Goal: Task Accomplishment & Management: Manage account settings

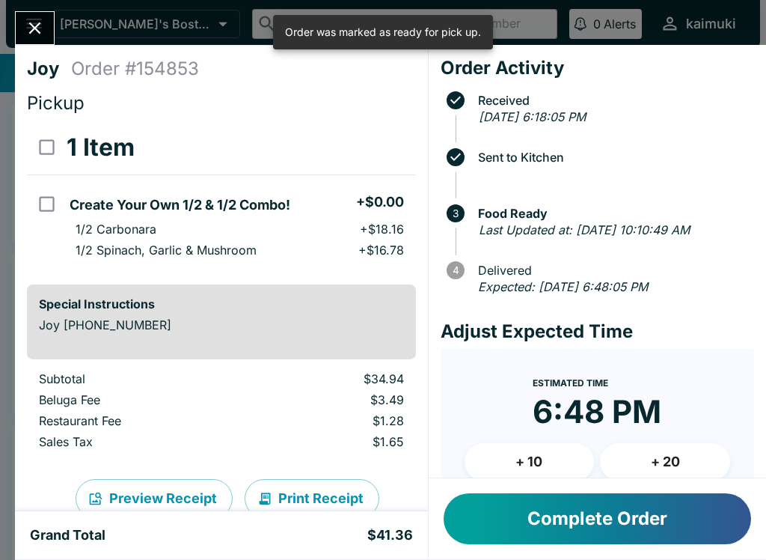
click at [636, 519] on button "Complete Order" at bounding box center [598, 518] width 308 height 51
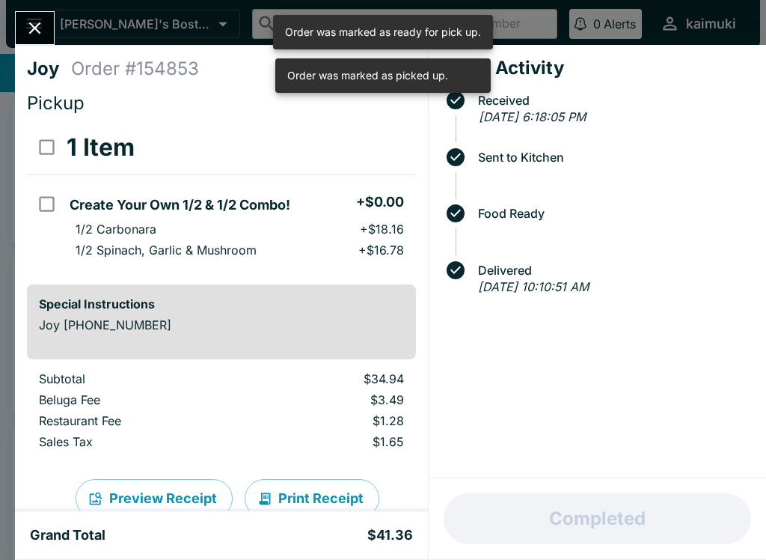
click at [45, 21] on icon "Close" at bounding box center [35, 28] width 20 height 20
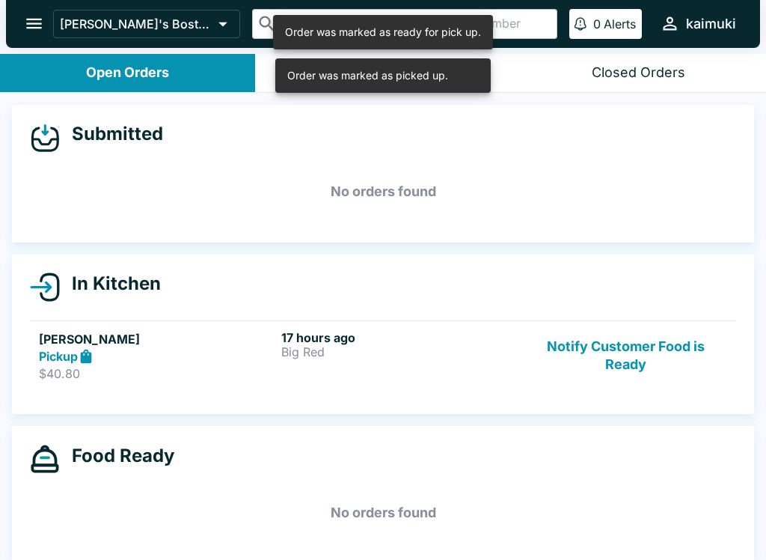
click at [457, 379] on div "17 hours ago Big Red" at bounding box center [399, 356] width 237 height 52
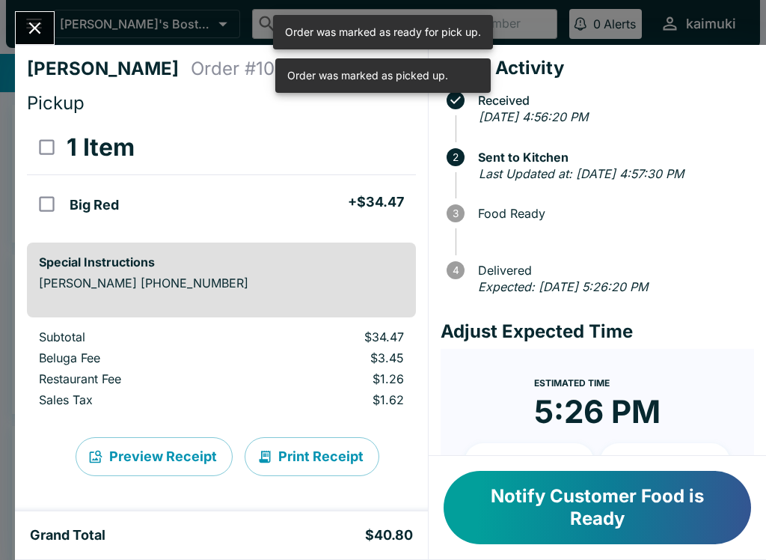
click at [653, 505] on button "Notify Customer Food is Ready" at bounding box center [598, 507] width 308 height 73
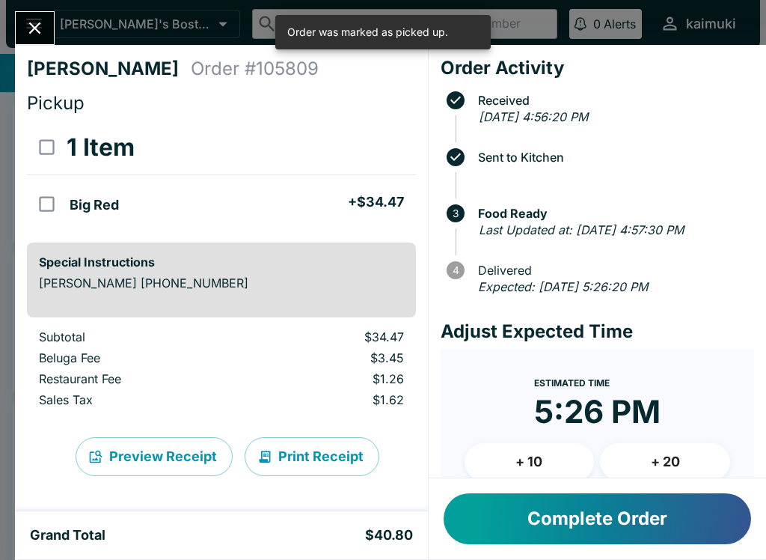
click at [634, 531] on button "Complete Order" at bounding box center [598, 518] width 308 height 51
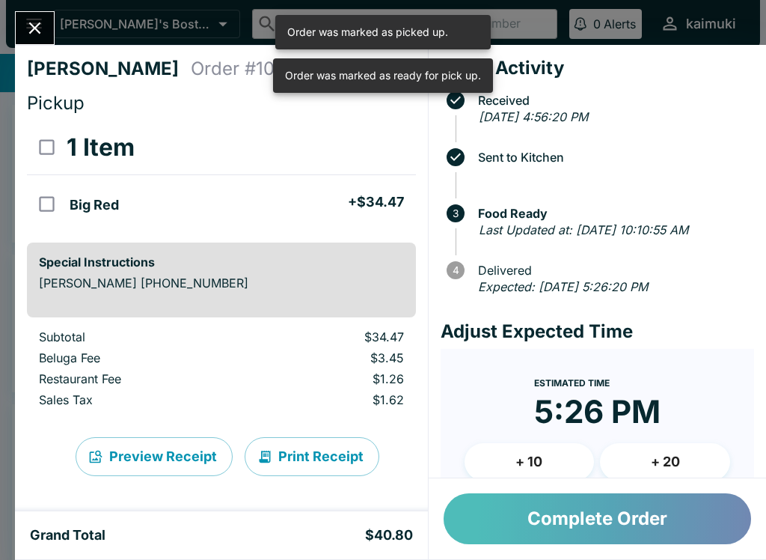
click at [634, 505] on button "Complete Order" at bounding box center [598, 518] width 308 height 51
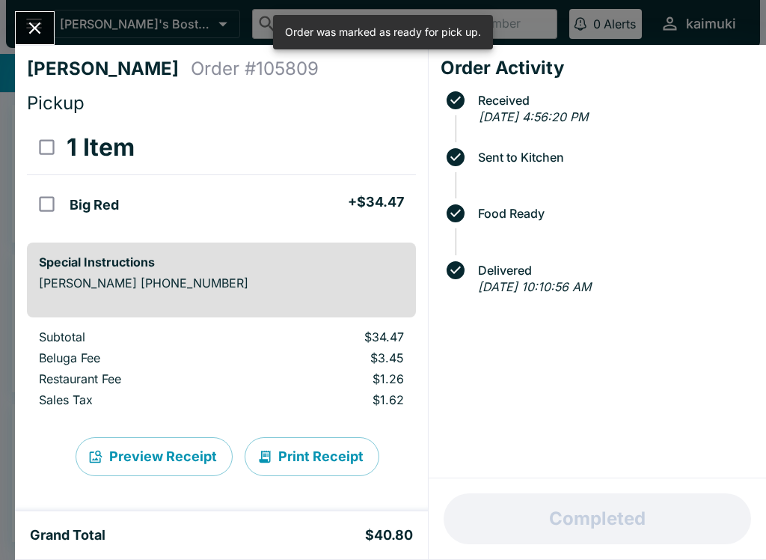
click at [39, 28] on icon "Close" at bounding box center [35, 28] width 20 height 20
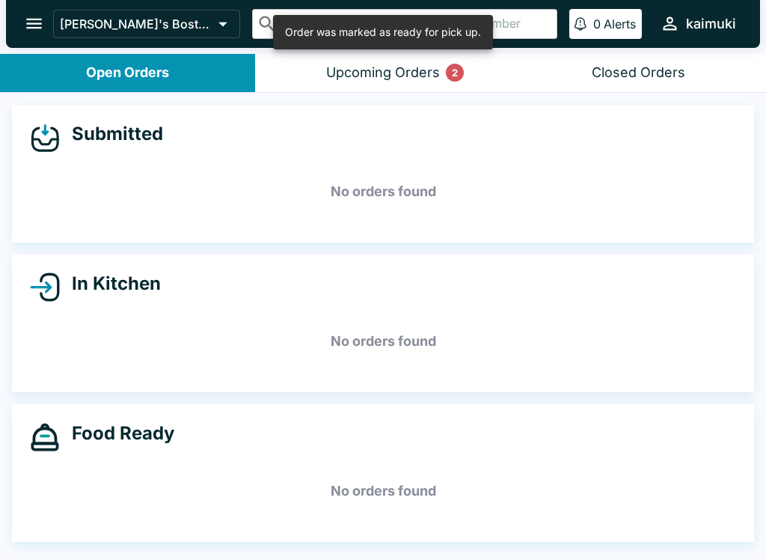
click at [445, 67] on button "Upcoming Orders 2" at bounding box center [382, 73] width 255 height 38
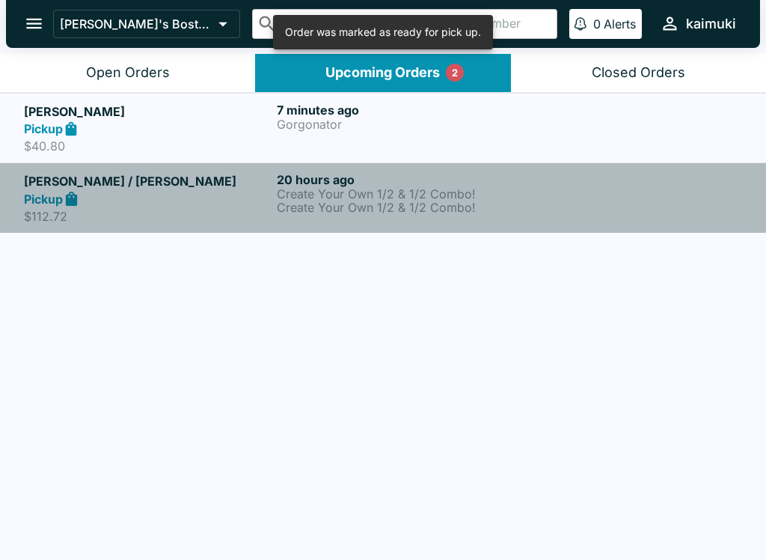
click at [440, 204] on p "Create Your Own 1/2 & 1/2 Combo!" at bounding box center [400, 207] width 247 height 13
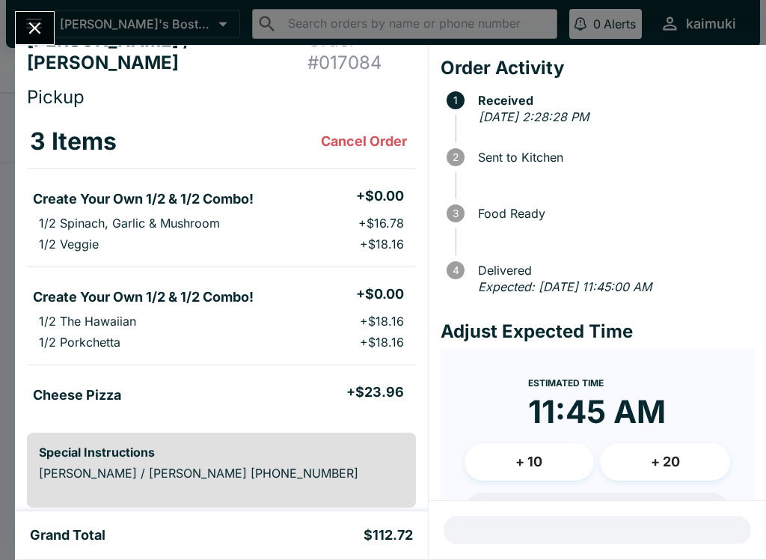
scroll to position [5, 0]
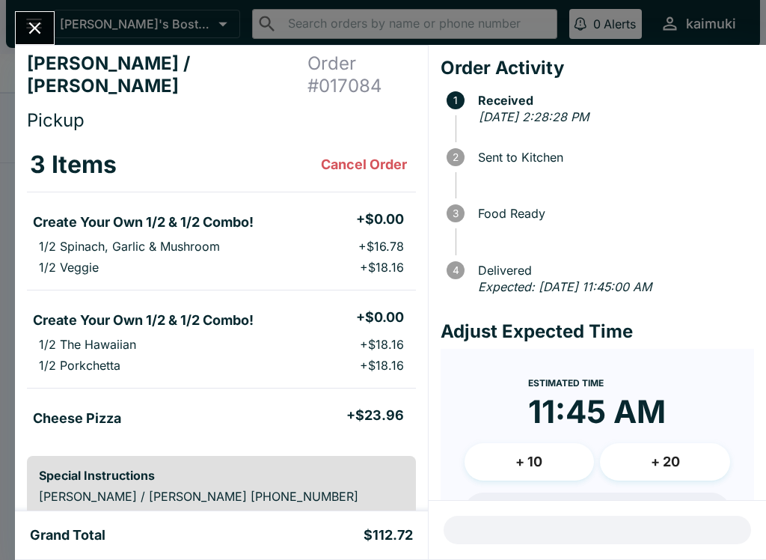
click at [48, 20] on button "Close" at bounding box center [35, 28] width 38 height 32
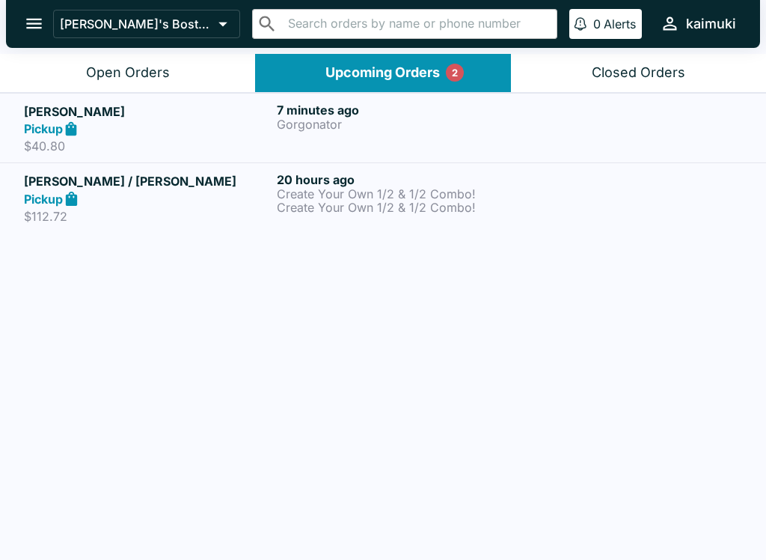
click at [182, 125] on div "Pickup" at bounding box center [147, 129] width 247 height 17
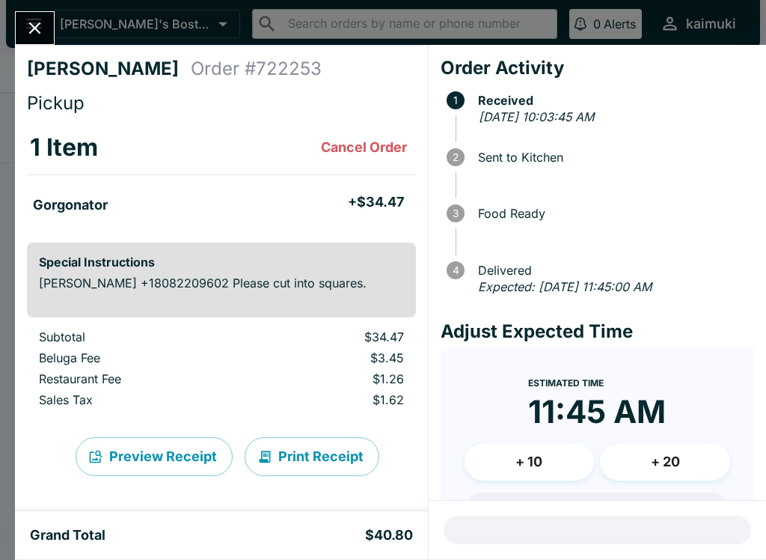
click at [43, 31] on icon "Close" at bounding box center [35, 28] width 20 height 20
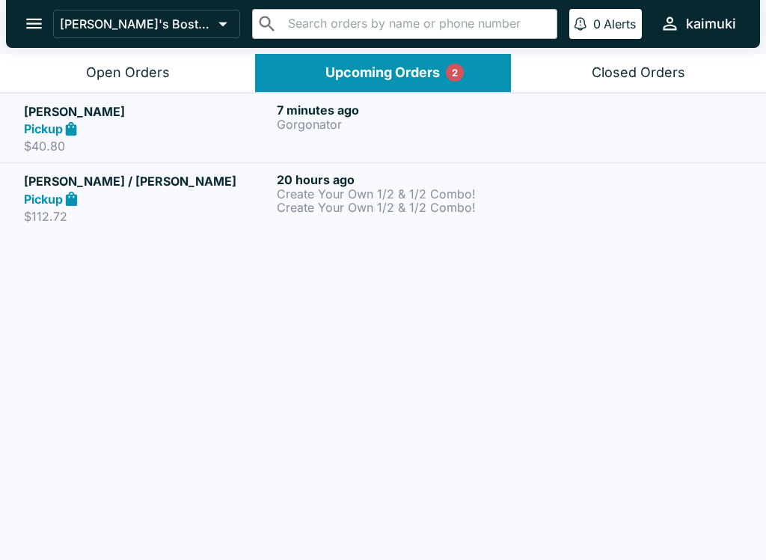
click at [614, 83] on button "Closed Orders" at bounding box center [638, 73] width 255 height 38
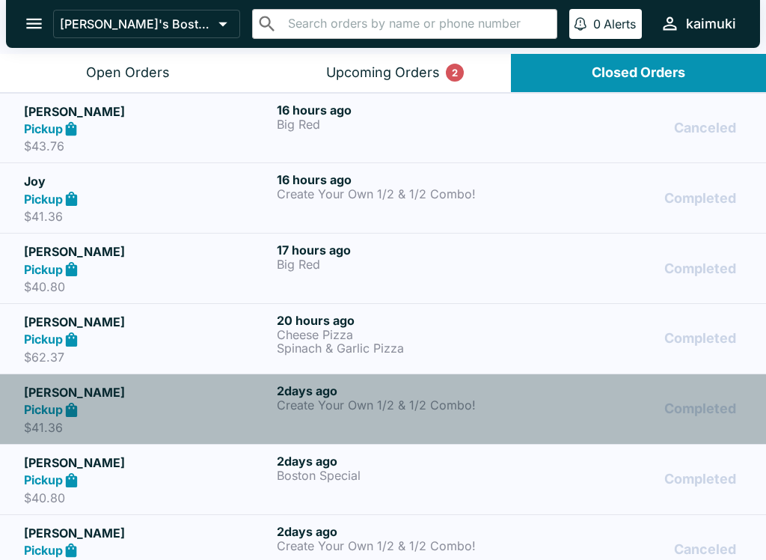
click at [504, 403] on p "Create Your Own 1/2 & 1/2 Combo!" at bounding box center [400, 404] width 247 height 13
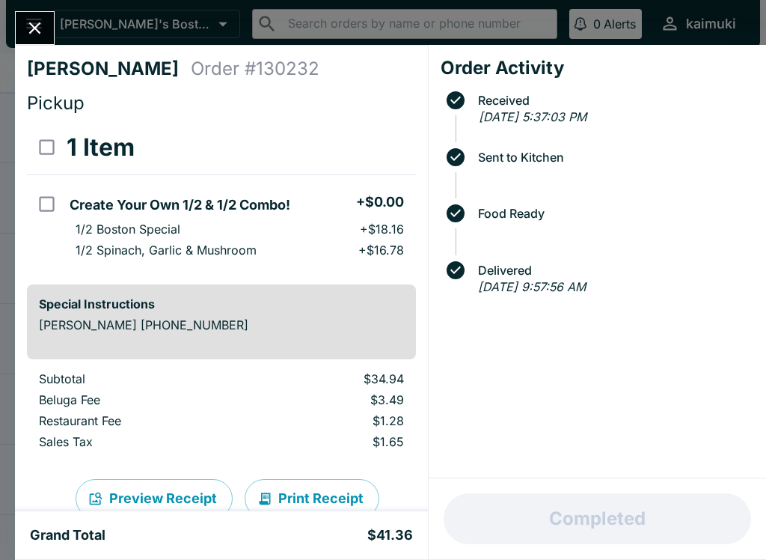
click at [32, 24] on icon "Close" at bounding box center [35, 28] width 12 height 12
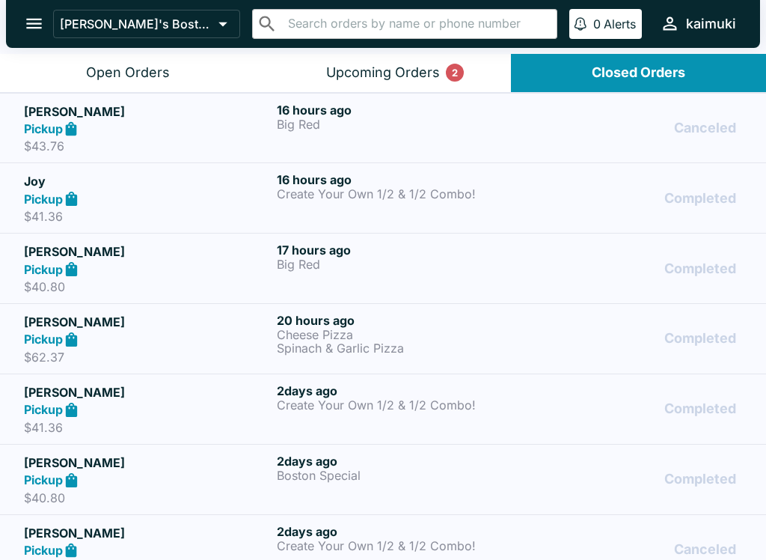
click at [414, 336] on p "Cheese Pizza" at bounding box center [400, 334] width 247 height 13
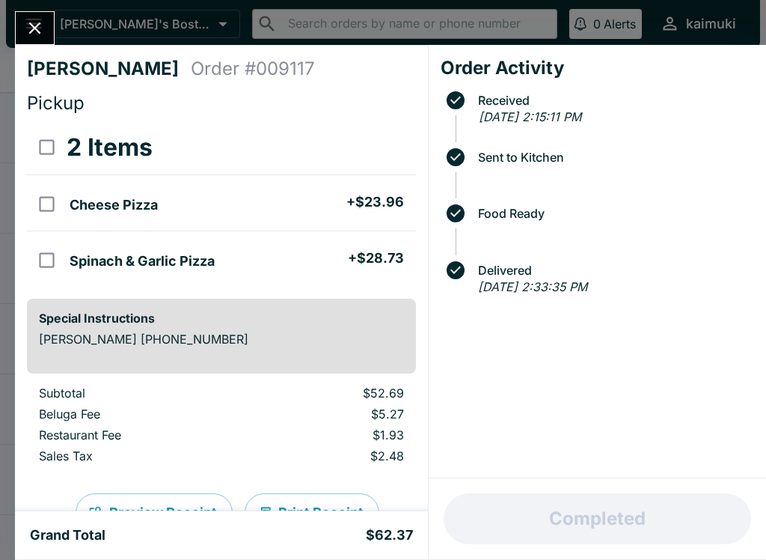
click at [41, 33] on icon "Close" at bounding box center [35, 28] width 20 height 20
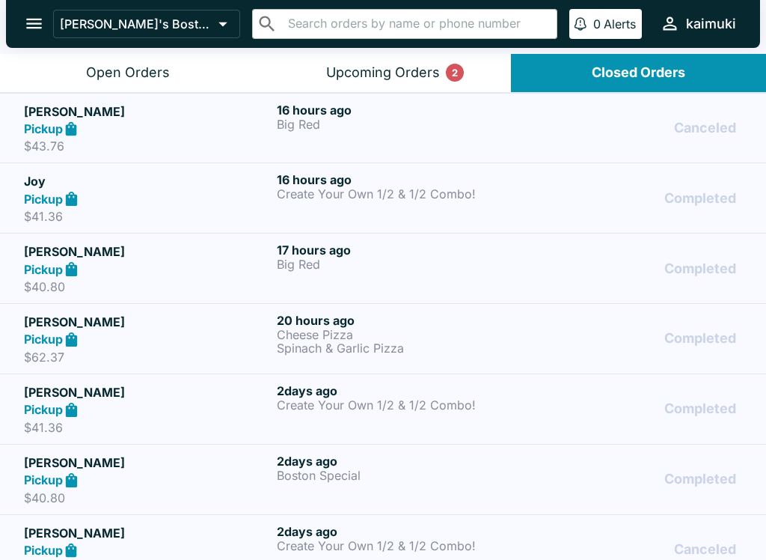
click at [92, 63] on button "Open Orders" at bounding box center [127, 73] width 255 height 38
